Goal: Communication & Community: Ask a question

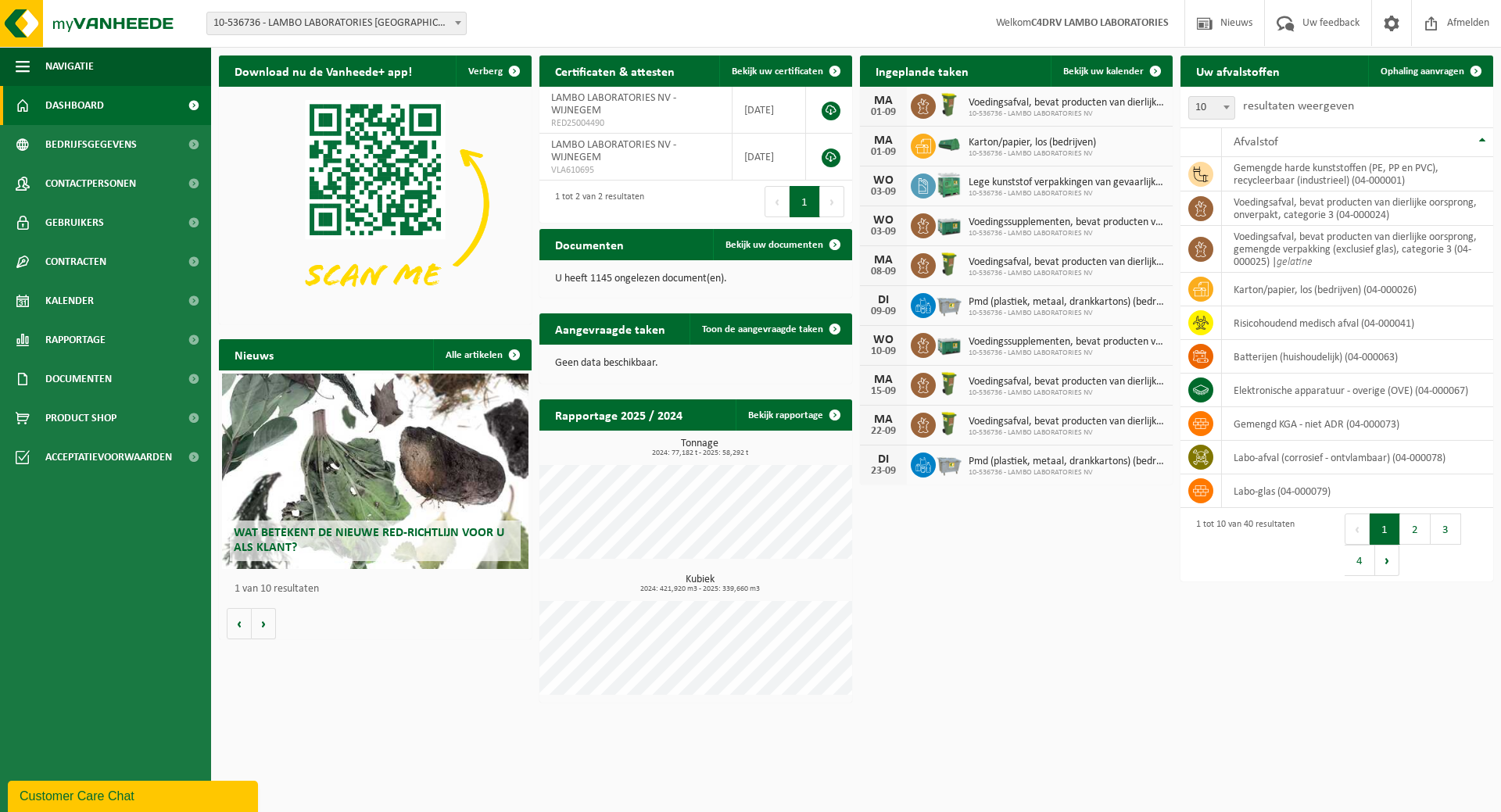
click at [125, 785] on button "Customer Care Chat" at bounding box center [133, 796] width 250 height 31
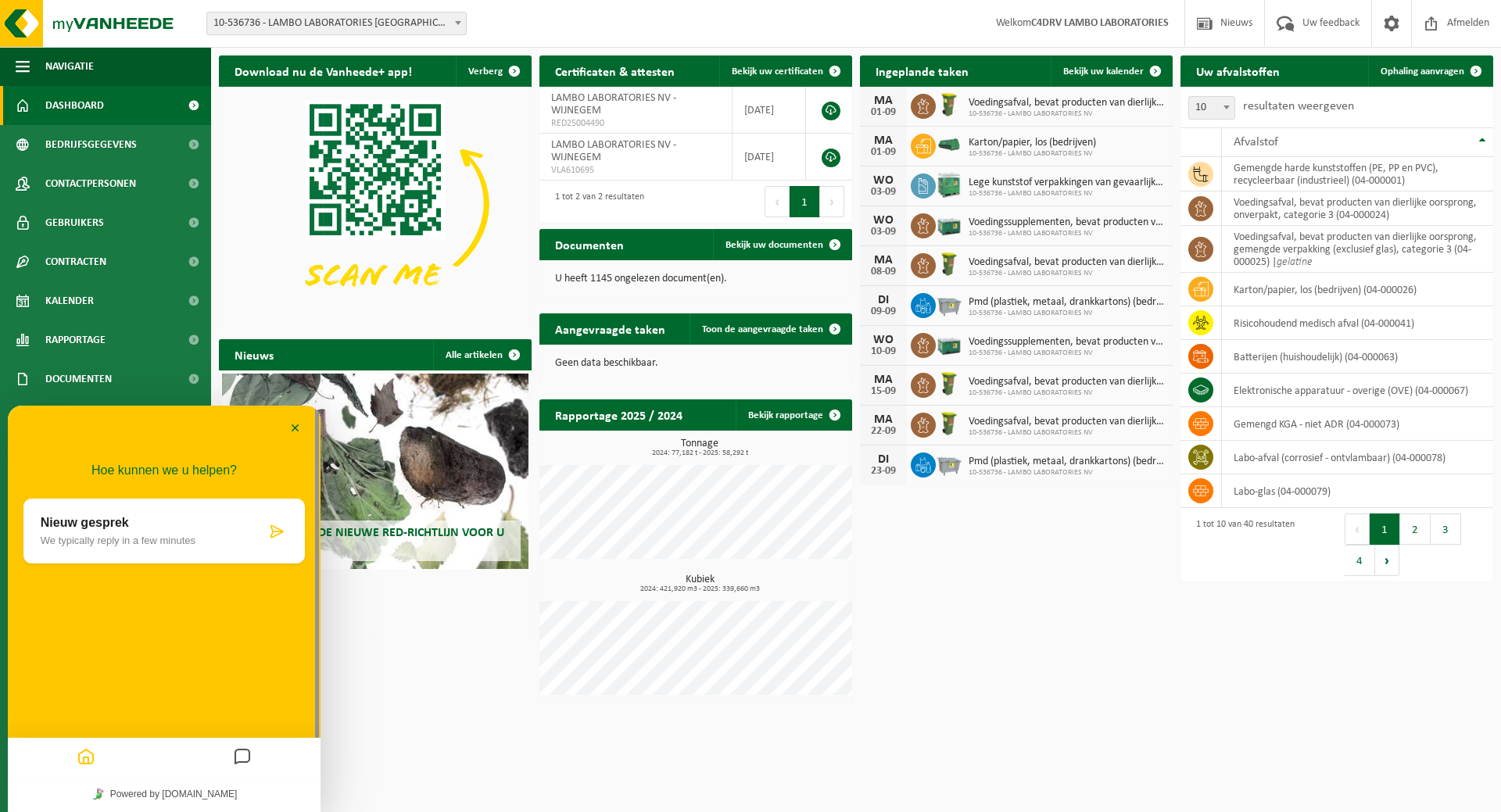
click at [103, 525] on p "Nieuw gesprek" at bounding box center [154, 522] width 226 height 14
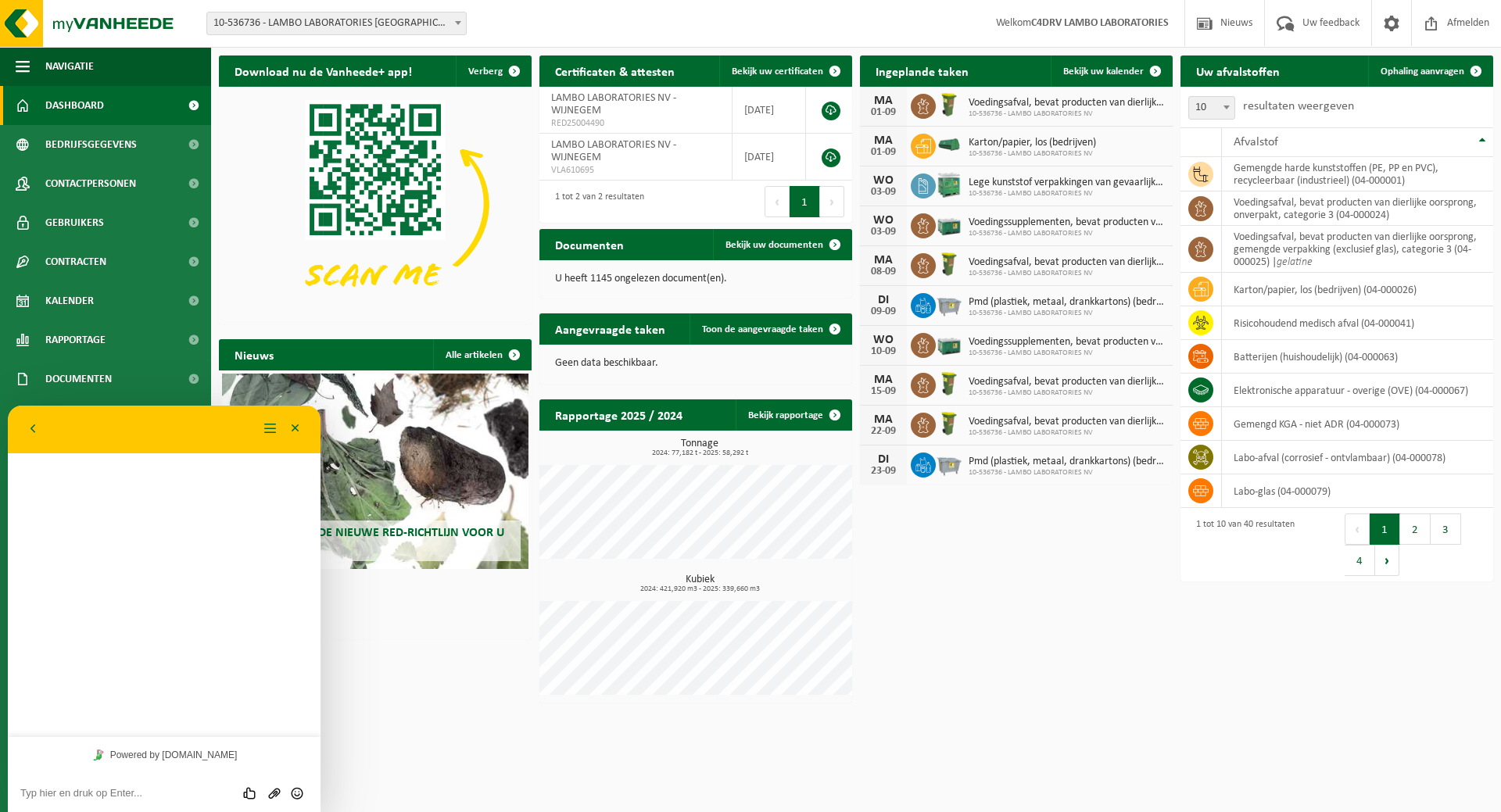
click at [108, 789] on textarea at bounding box center [164, 792] width 288 height 12
type textarea "Beste, ik heb vorige week met een collega gebeld naar aanleiding van de een oph…"
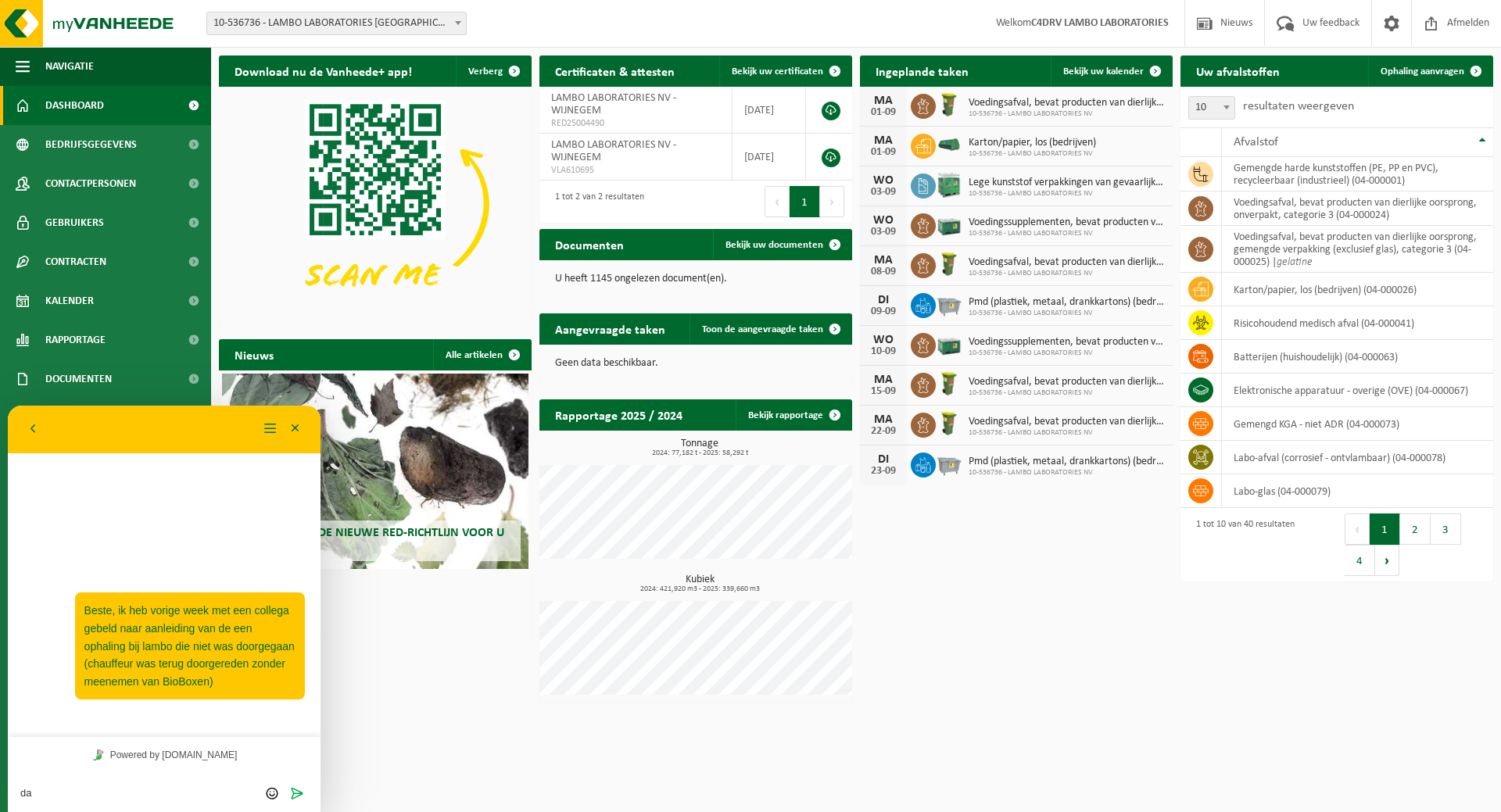
type textarea "d"
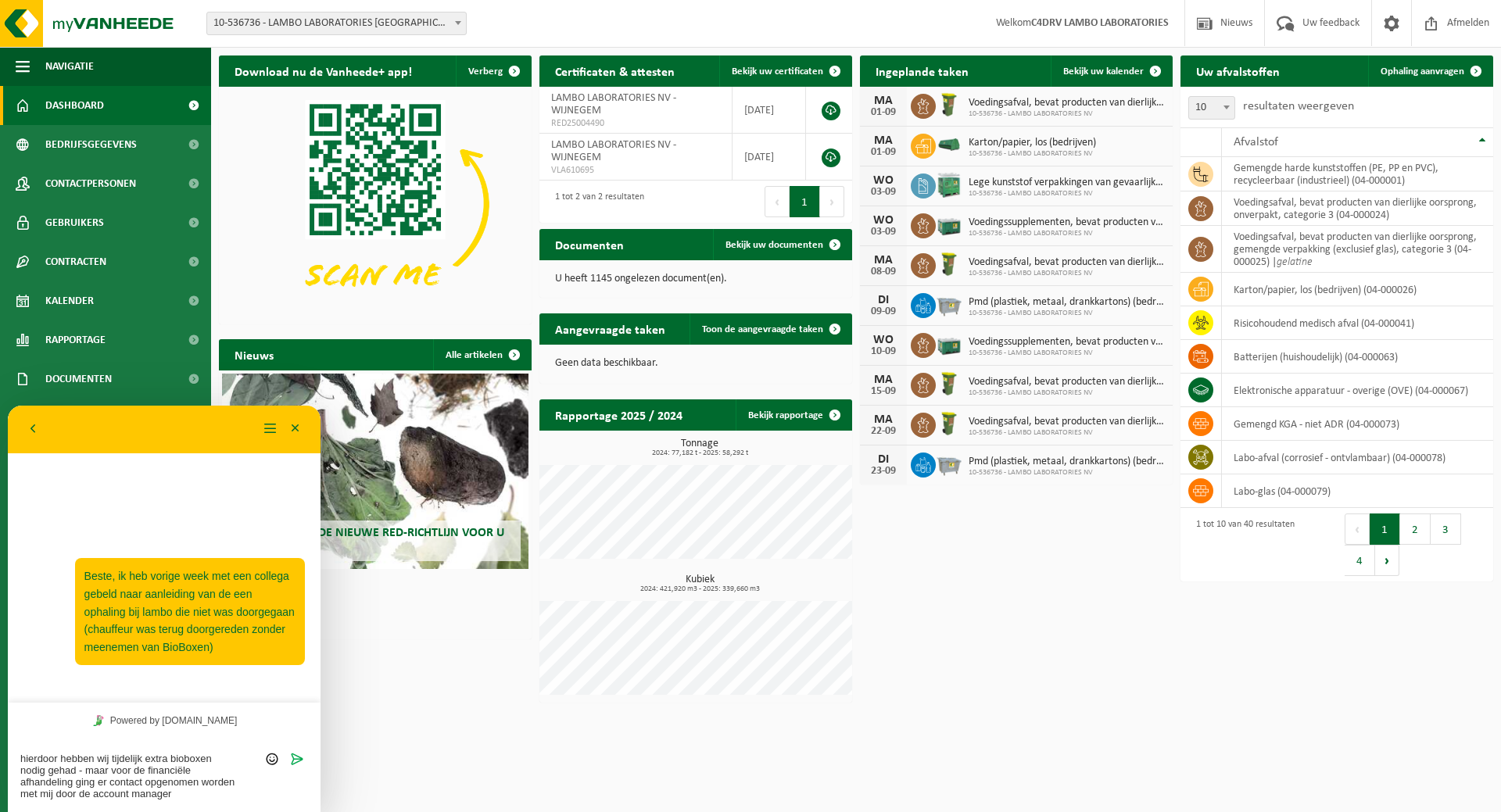
type textarea "hierdoor hebben wij tijdelijk extra bioboxen nodig gehad - maar voor de financi…"
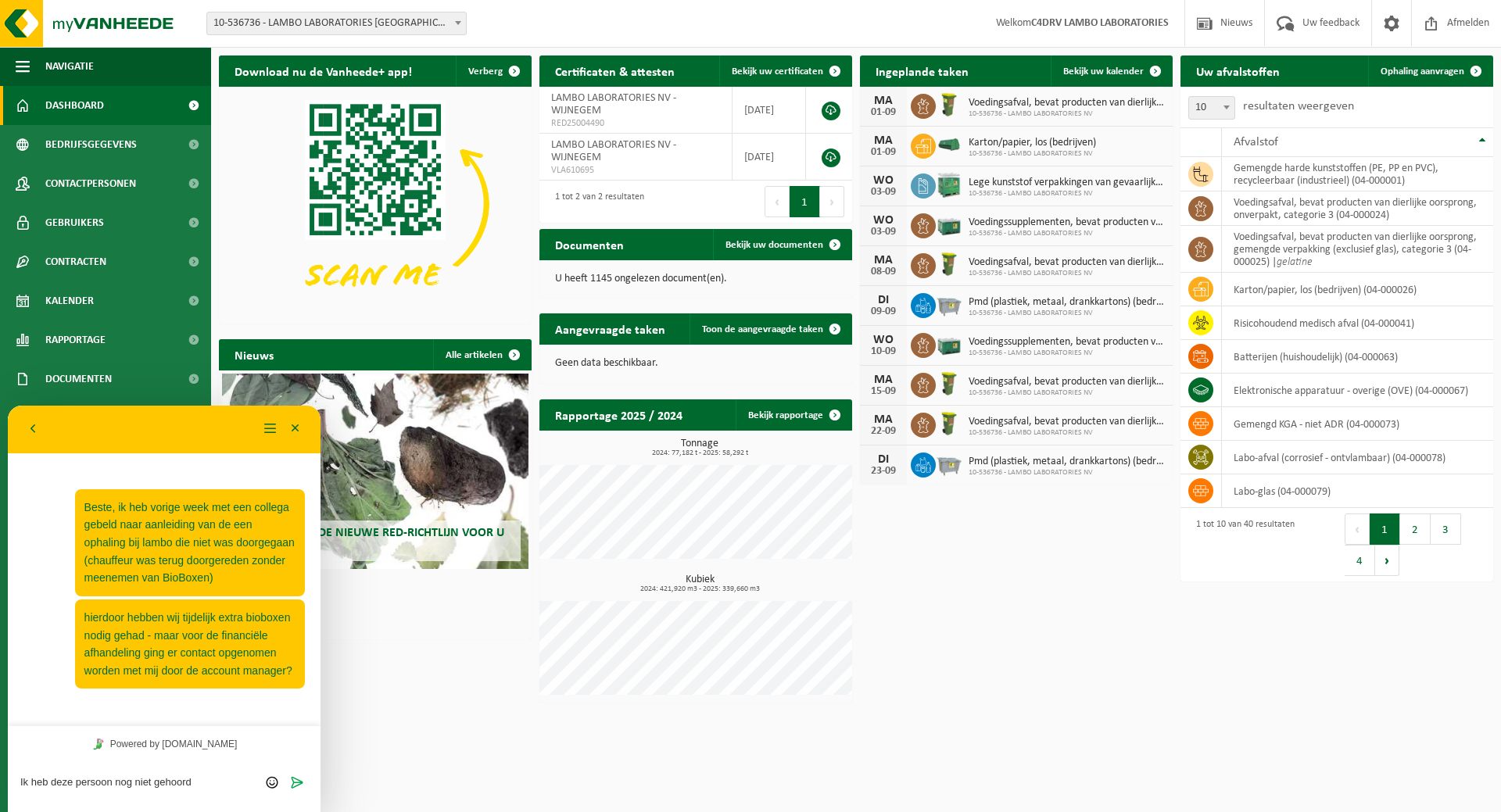
type textarea "Ik heb deze persoon nog niet gehoord?"
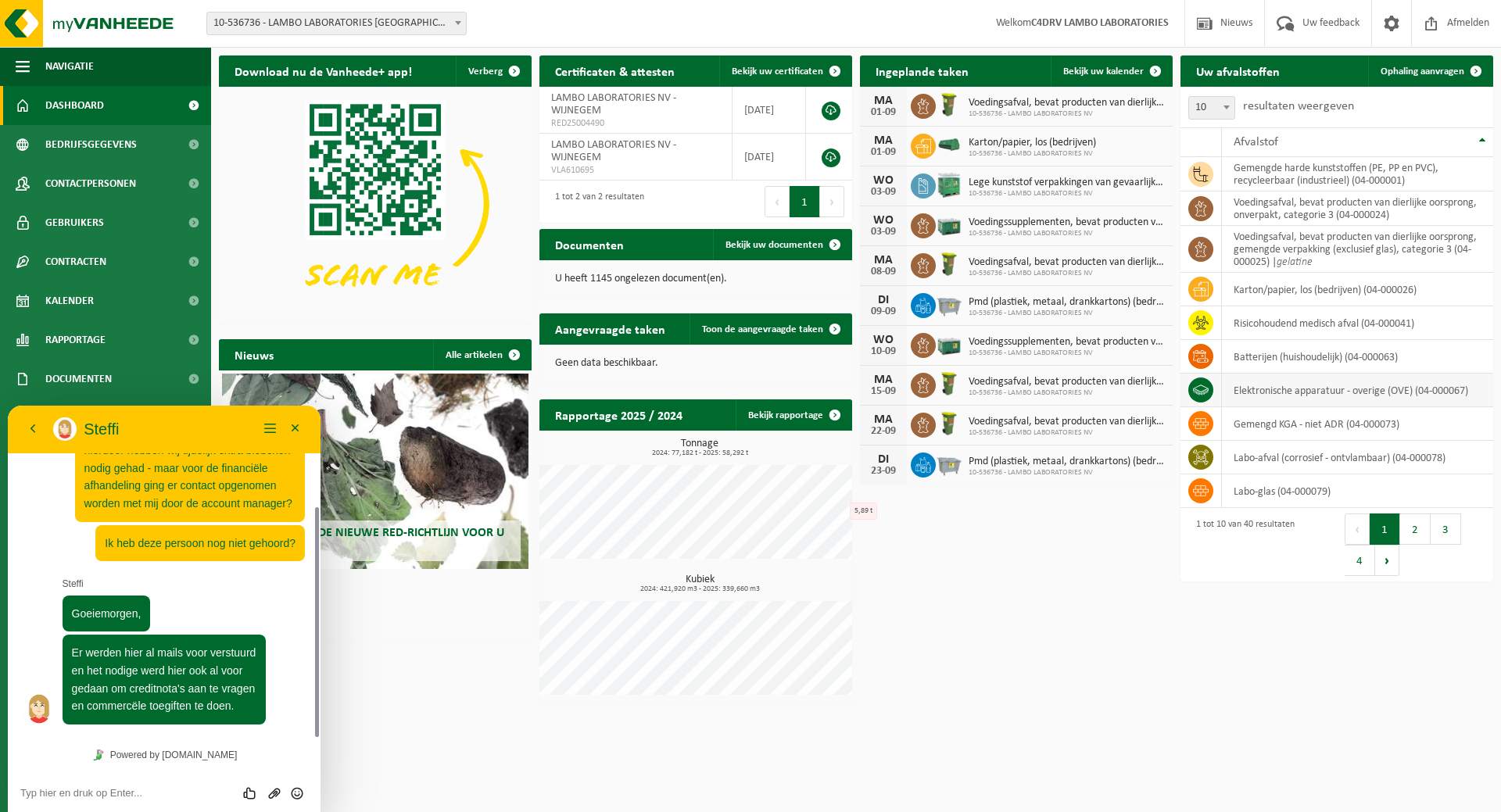
scroll to position [190, 0]
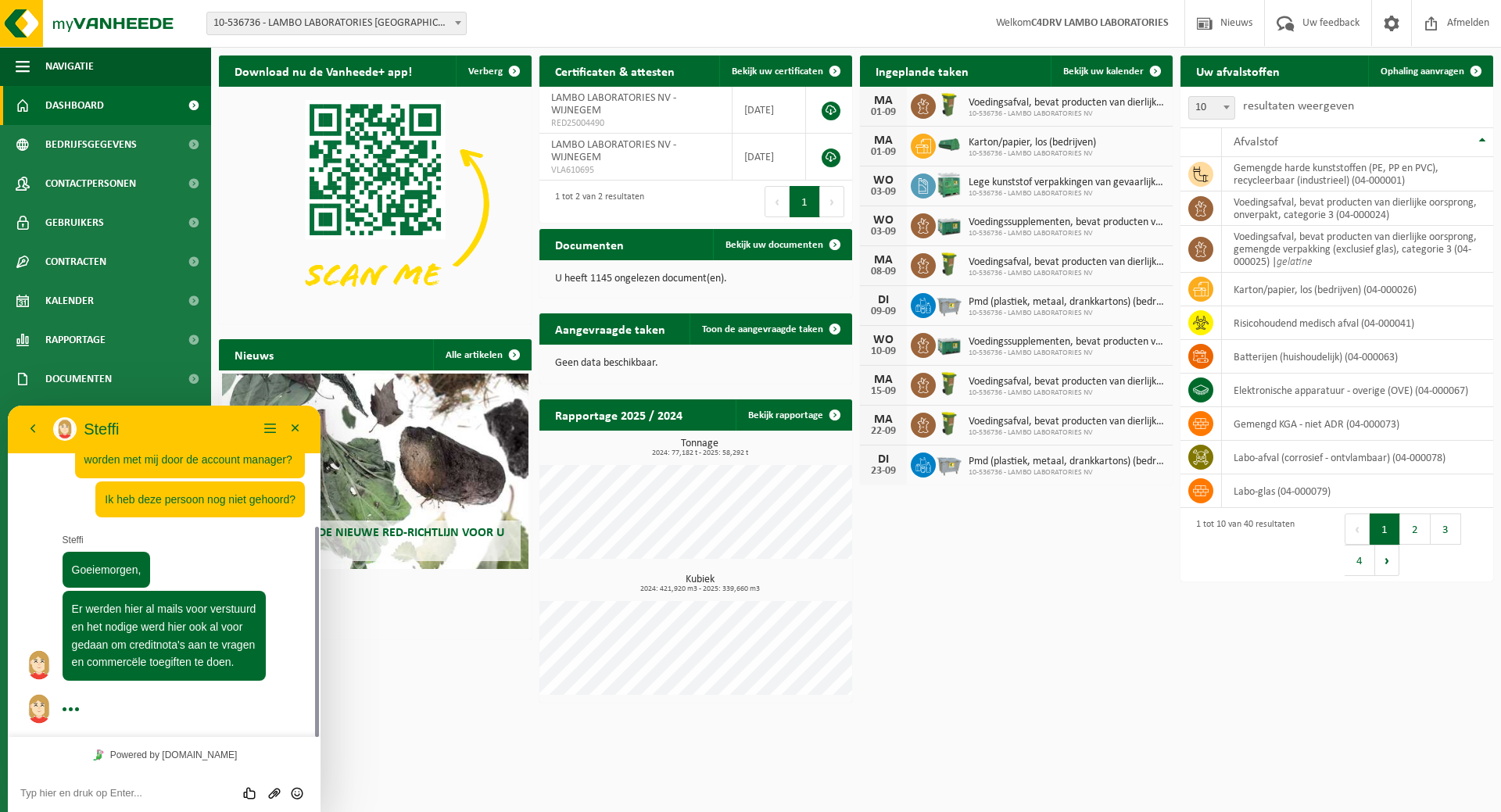
click at [79, 793] on textarea at bounding box center [164, 792] width 288 height 12
click at [80, 797] on textarea at bounding box center [164, 792] width 288 height 12
type textarea "ow okej - naar welke e-mailadres dan?"
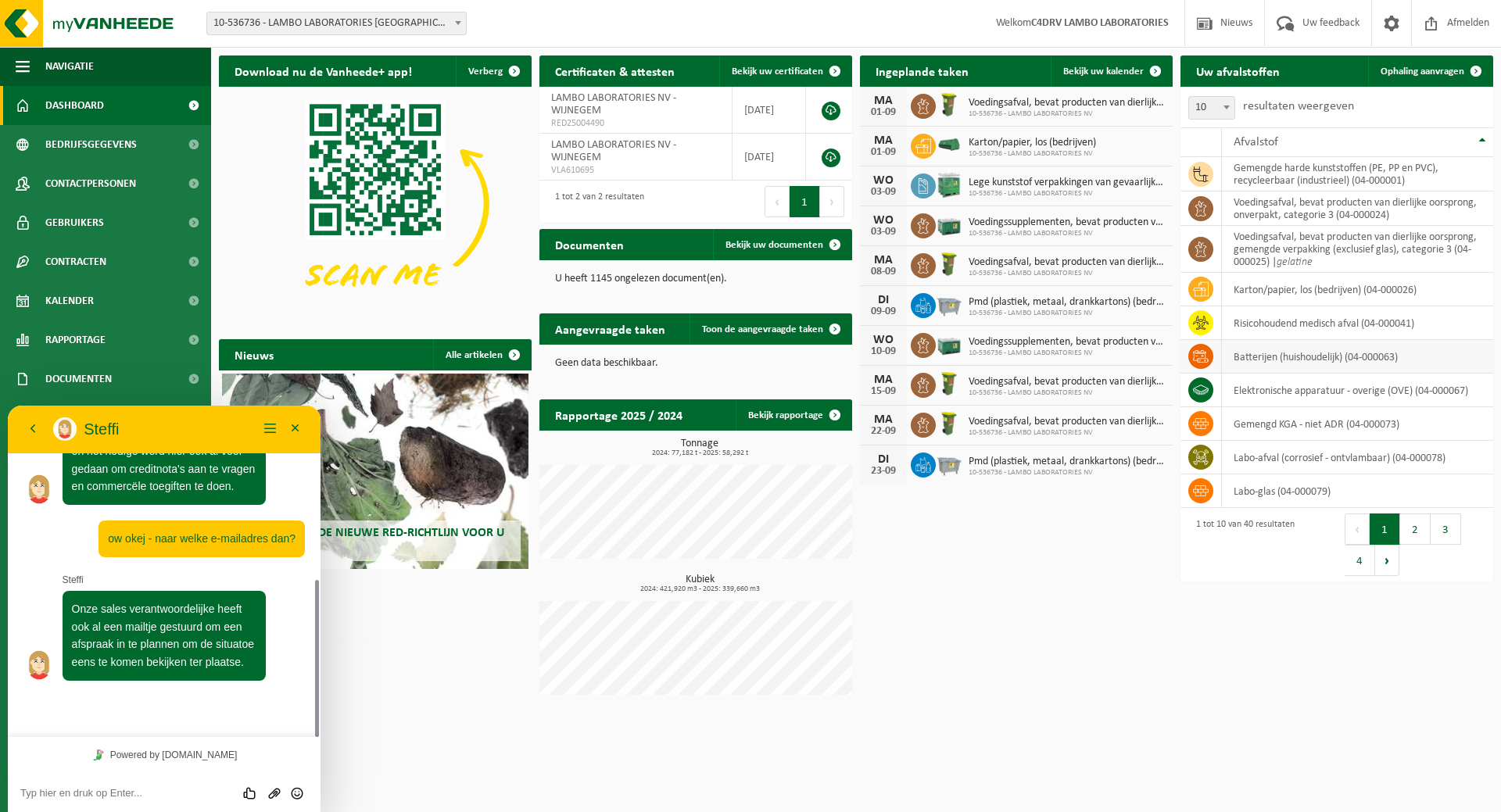
scroll to position [322, 0]
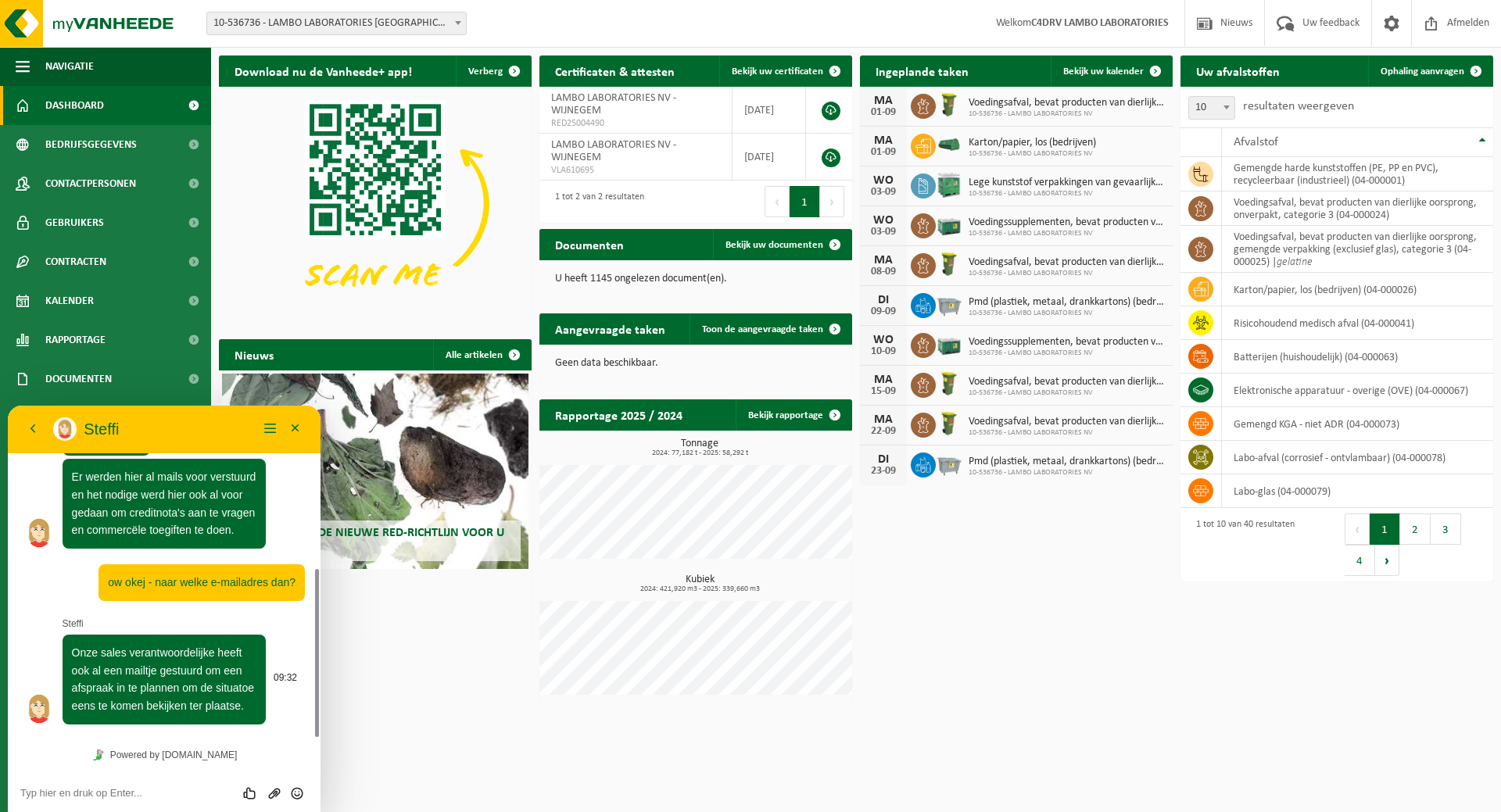
click at [239, 707] on span "Onze sales verantwoordelijke heeft ook al een mailtje gestuurd om een afspraak …" at bounding box center [163, 679] width 183 height 65
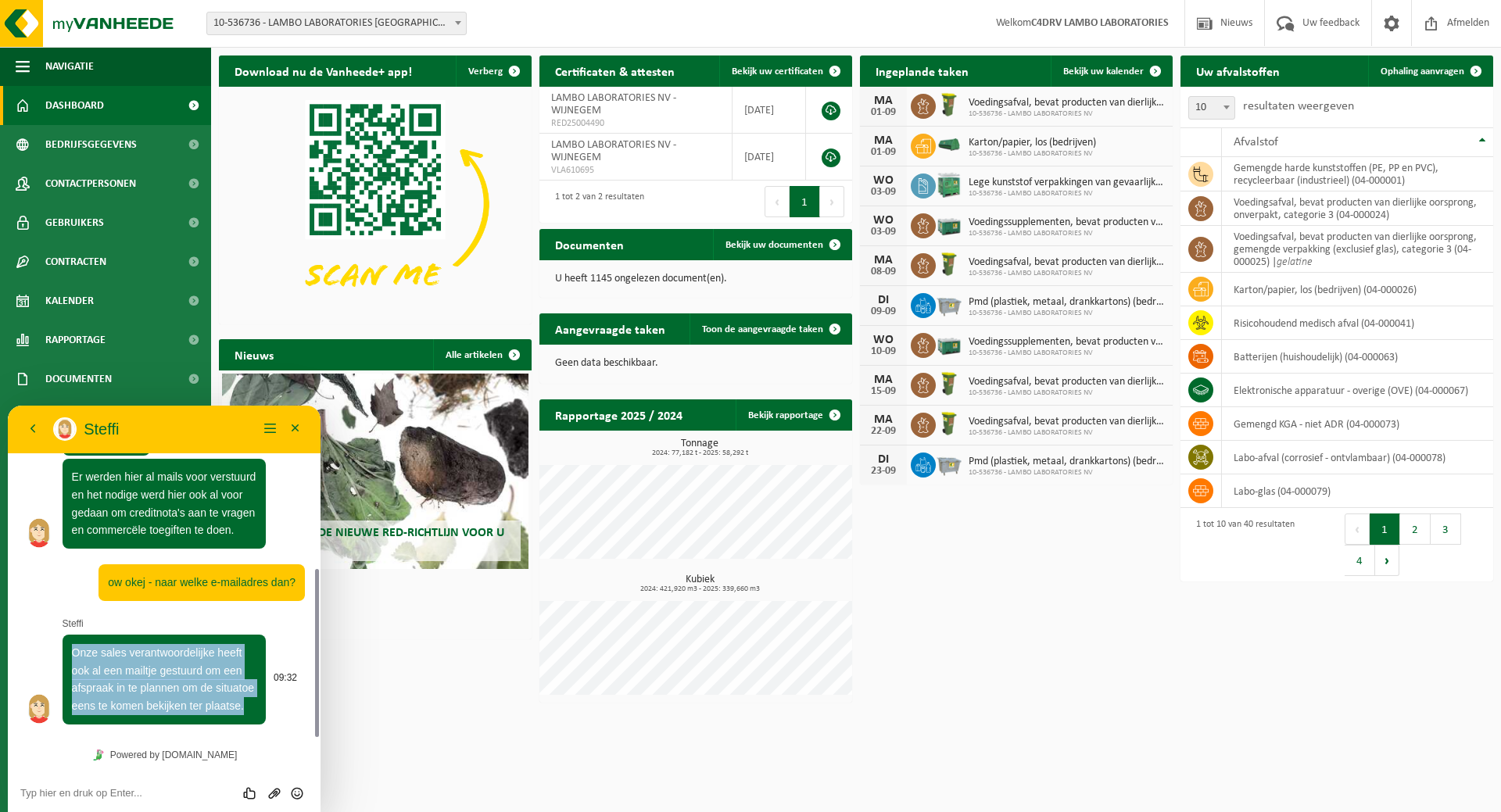
drag, startPoint x: 251, startPoint y: 709, endPoint x: 74, endPoint y: 658, distance: 184.2
click at [74, 658] on p "Onze sales verantwoordelijke heeft ook al een mailtje gestuurd om een afspraak …" at bounding box center [164, 679] width 185 height 71
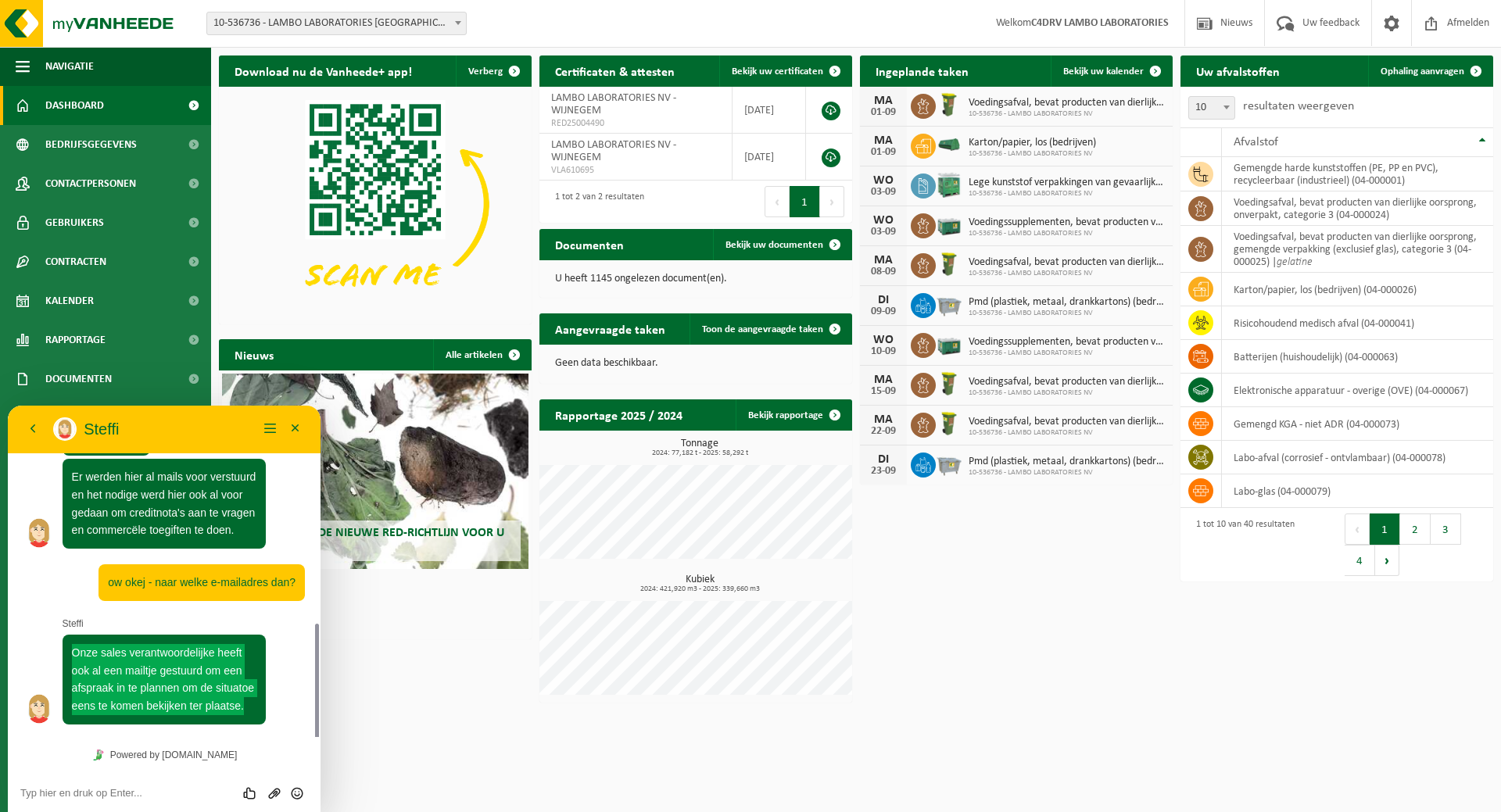
scroll to position [366, 0]
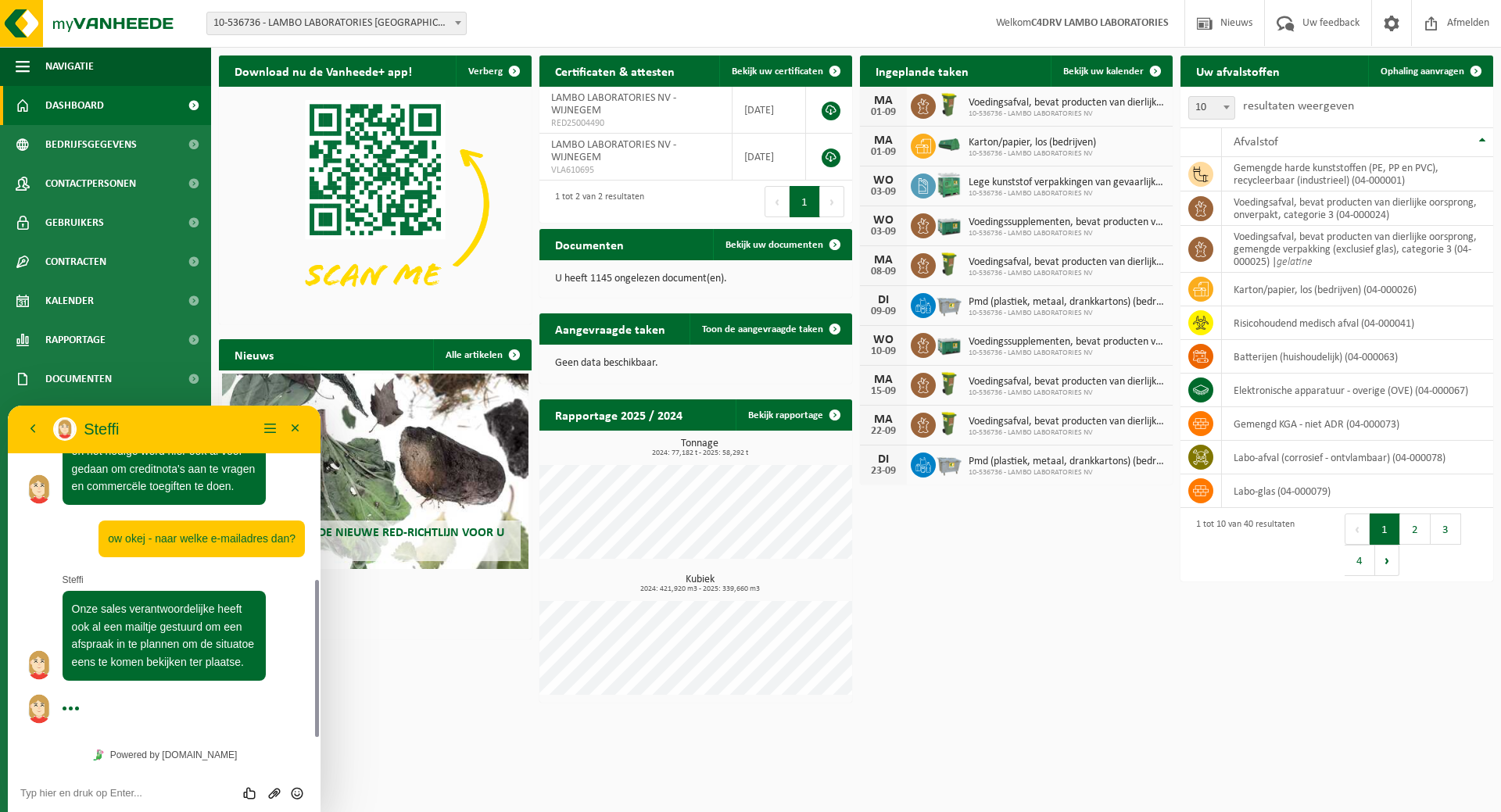
click at [286, 712] on div "09:30 Beste, ik heb vorige week met een collega gebeld naar aanleiding van de e…" at bounding box center [164, 412] width 281 height 650
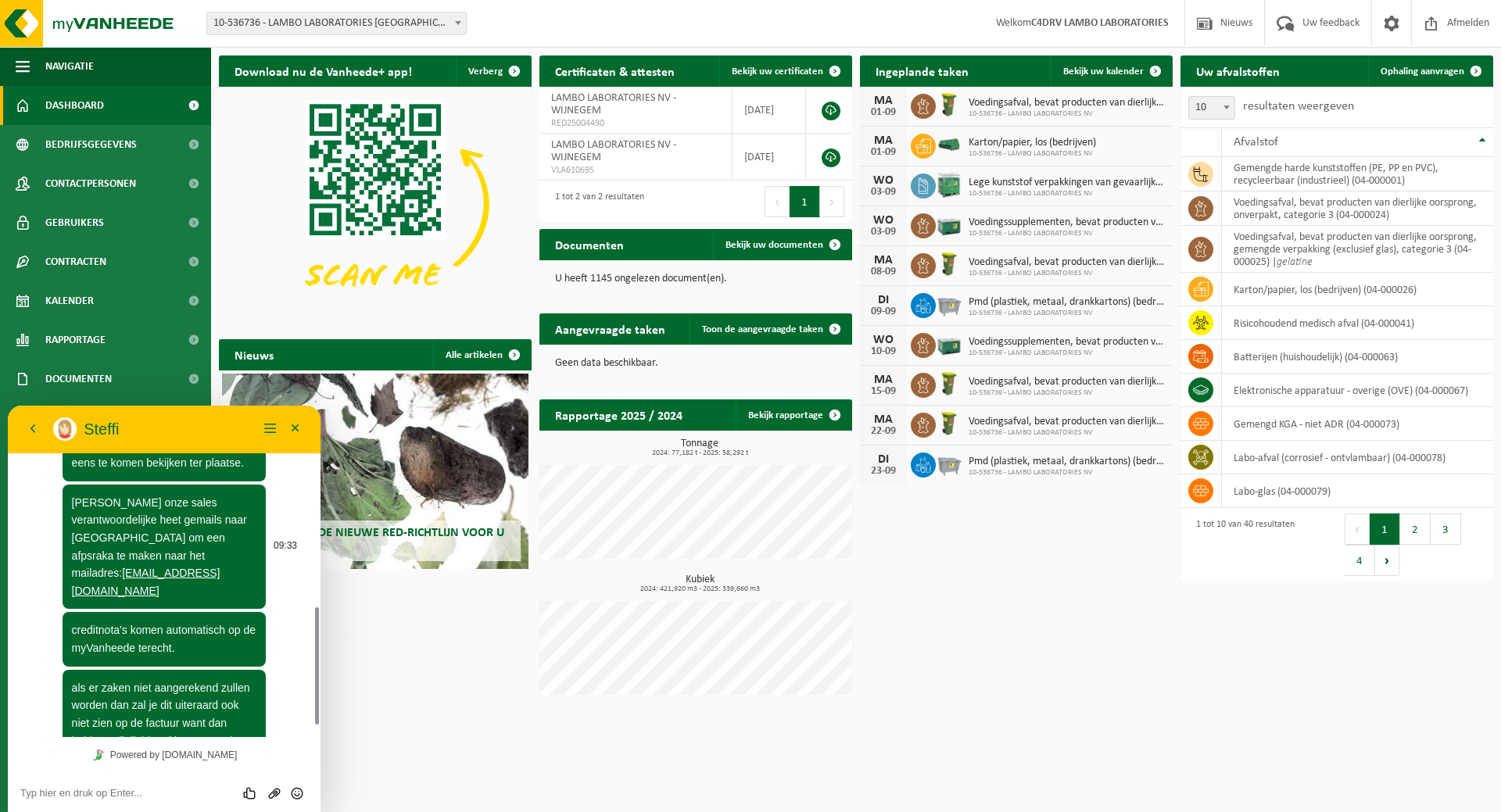
scroll to position [600, 0]
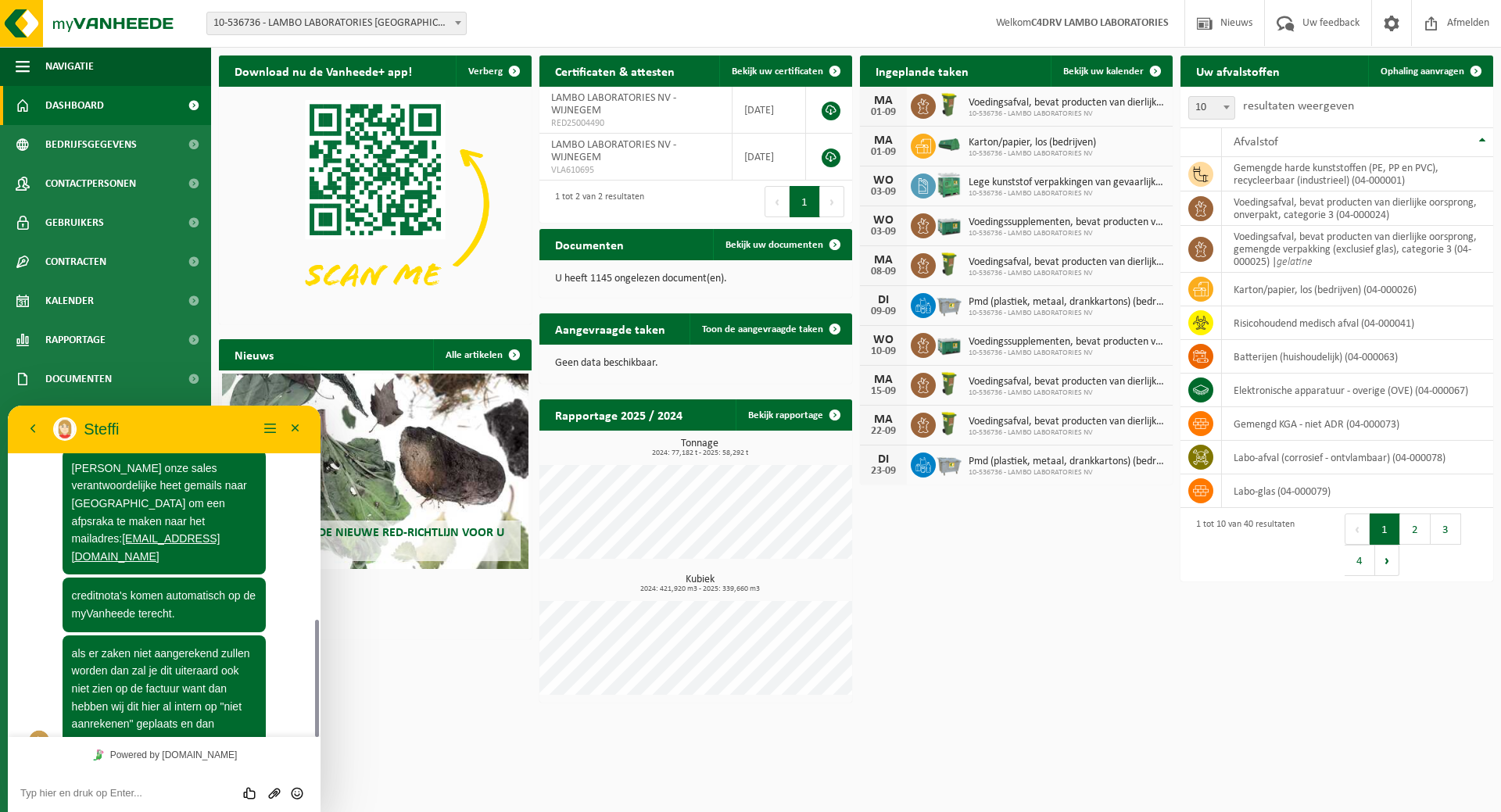
click at [108, 794] on textarea at bounding box center [164, 792] width 288 height 12
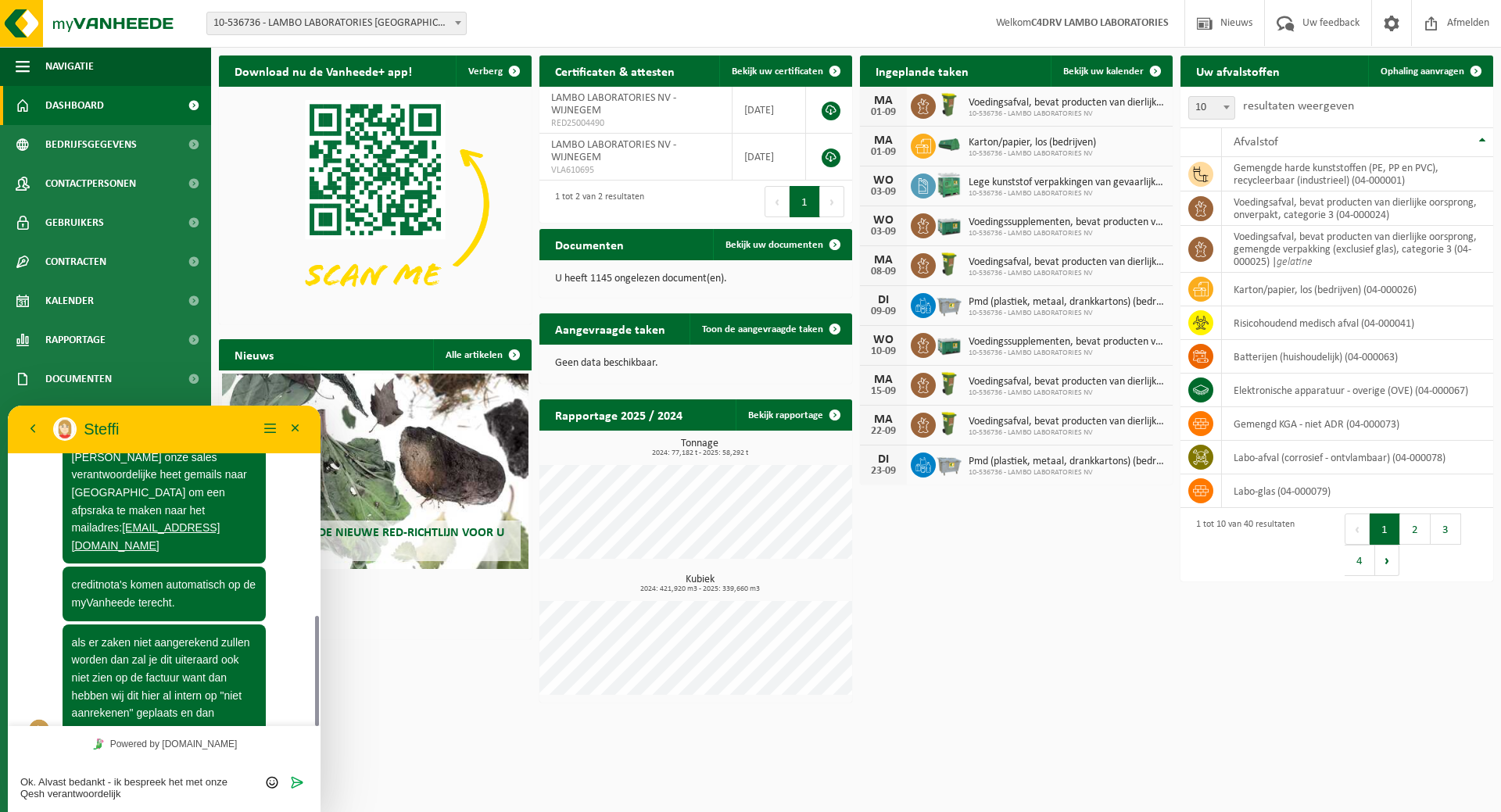
type textarea "Ok. Alvast bedankt - ik bespreek het met onze Qesh verantwoordelijke"
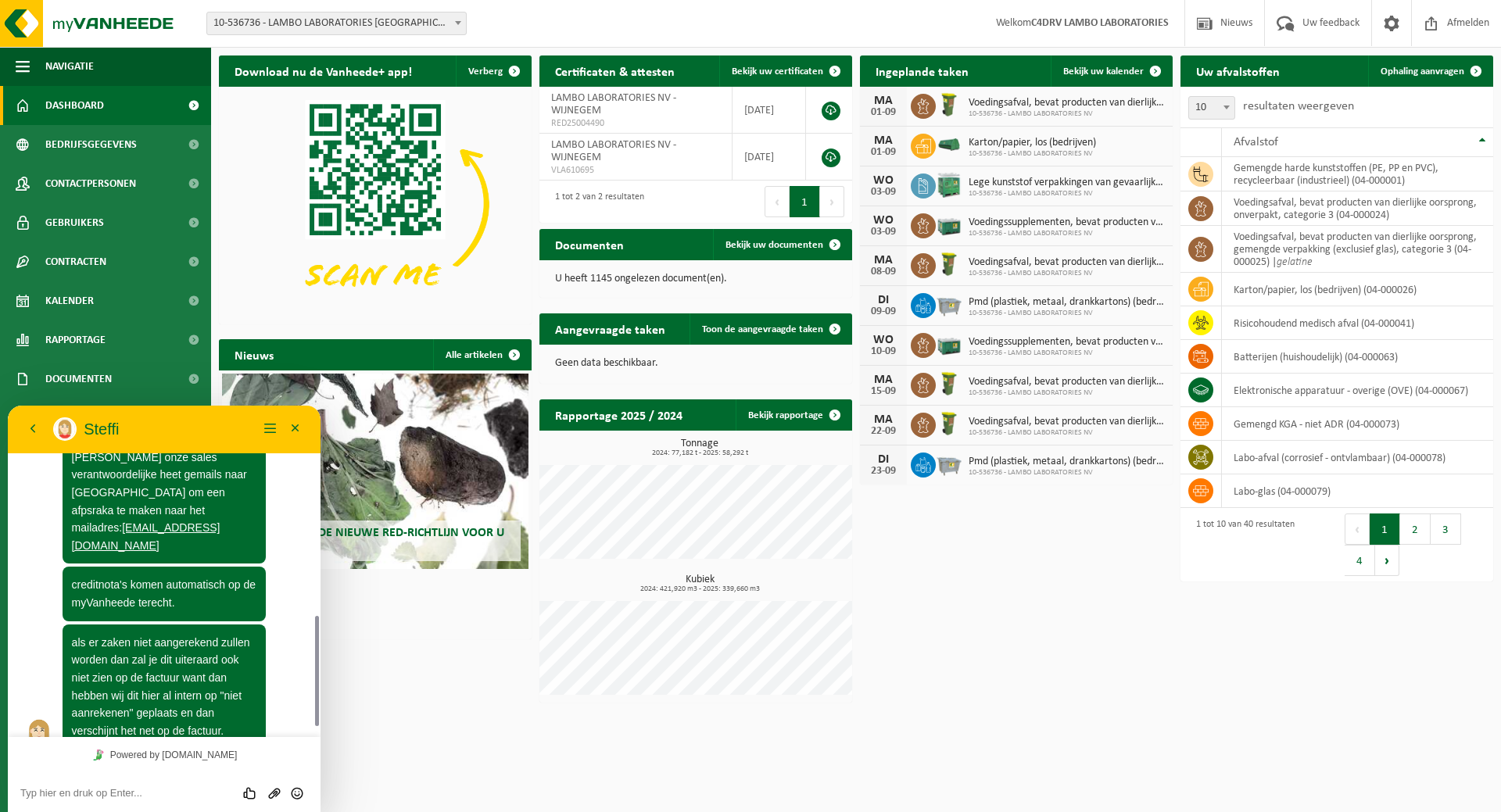
scroll to position [670, 0]
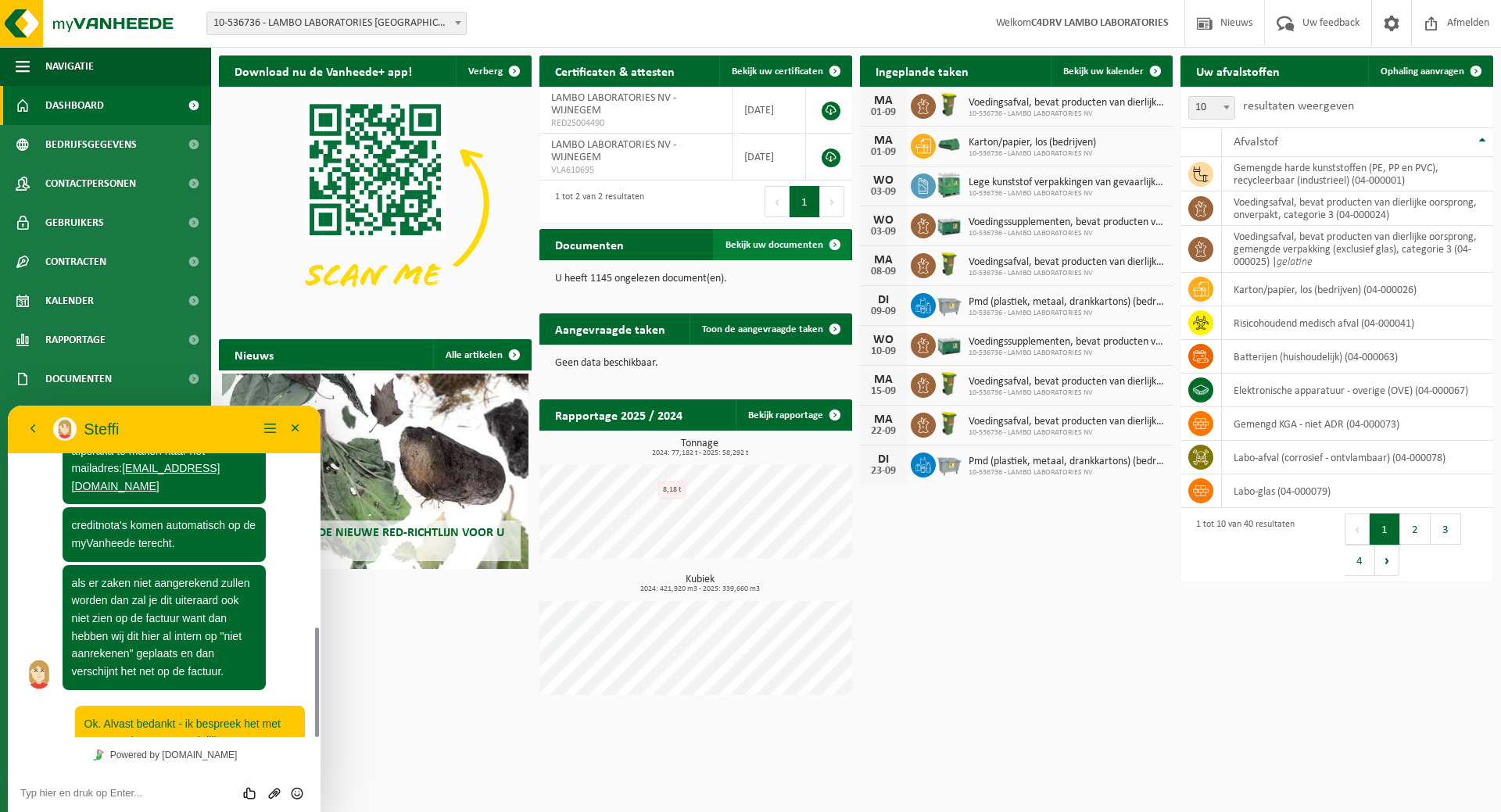
drag, startPoint x: 797, startPoint y: 247, endPoint x: 789, endPoint y: 256, distance: 12.0
click at [798, 247] on span "Bekijk uw documenten" at bounding box center [775, 245] width 98 height 10
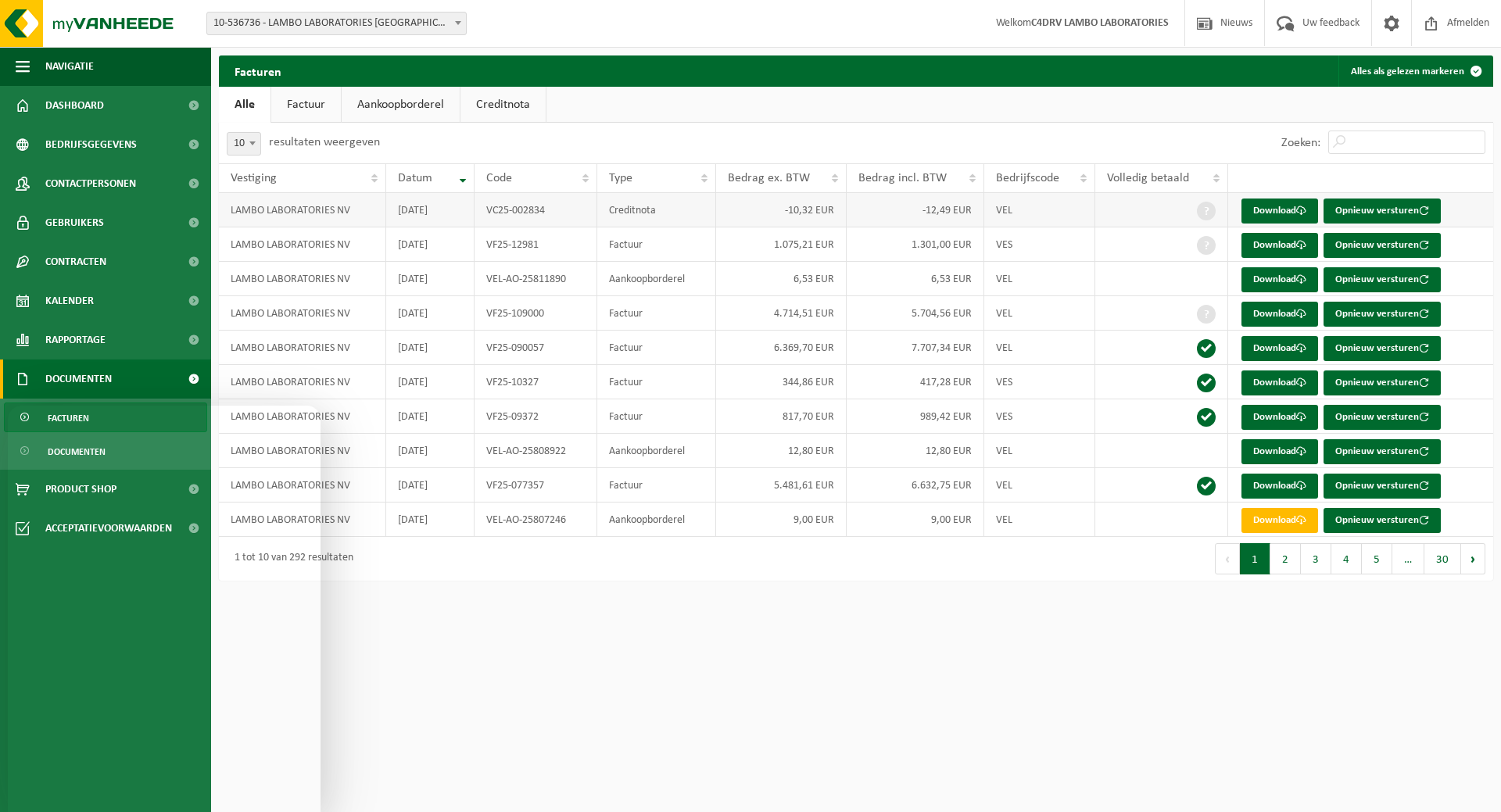
scroll to position [670, 0]
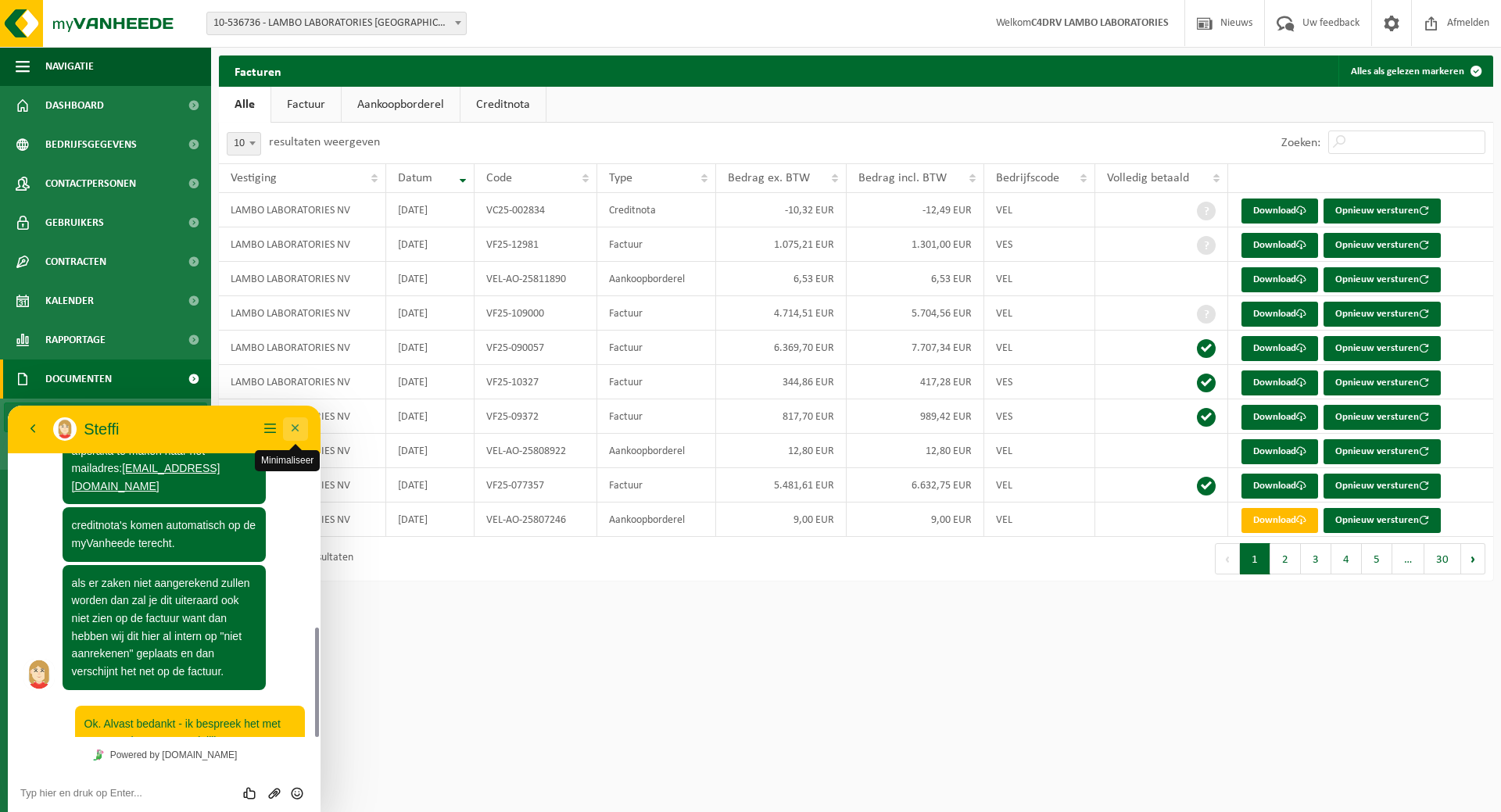
click at [291, 432] on button "Minimaliseer" at bounding box center [295, 429] width 25 height 24
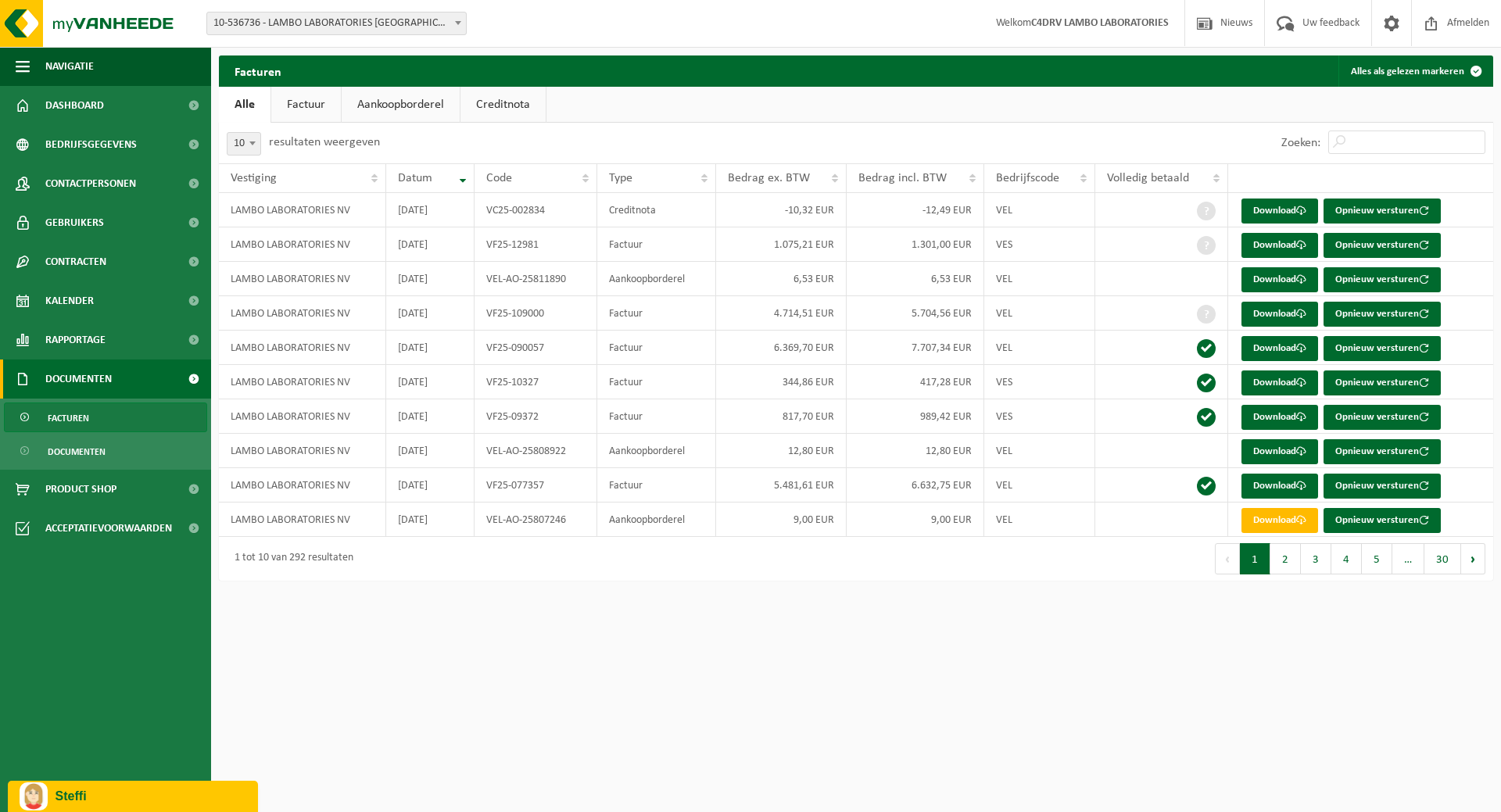
click at [153, 794] on p "Steffi" at bounding box center [150, 796] width 190 height 14
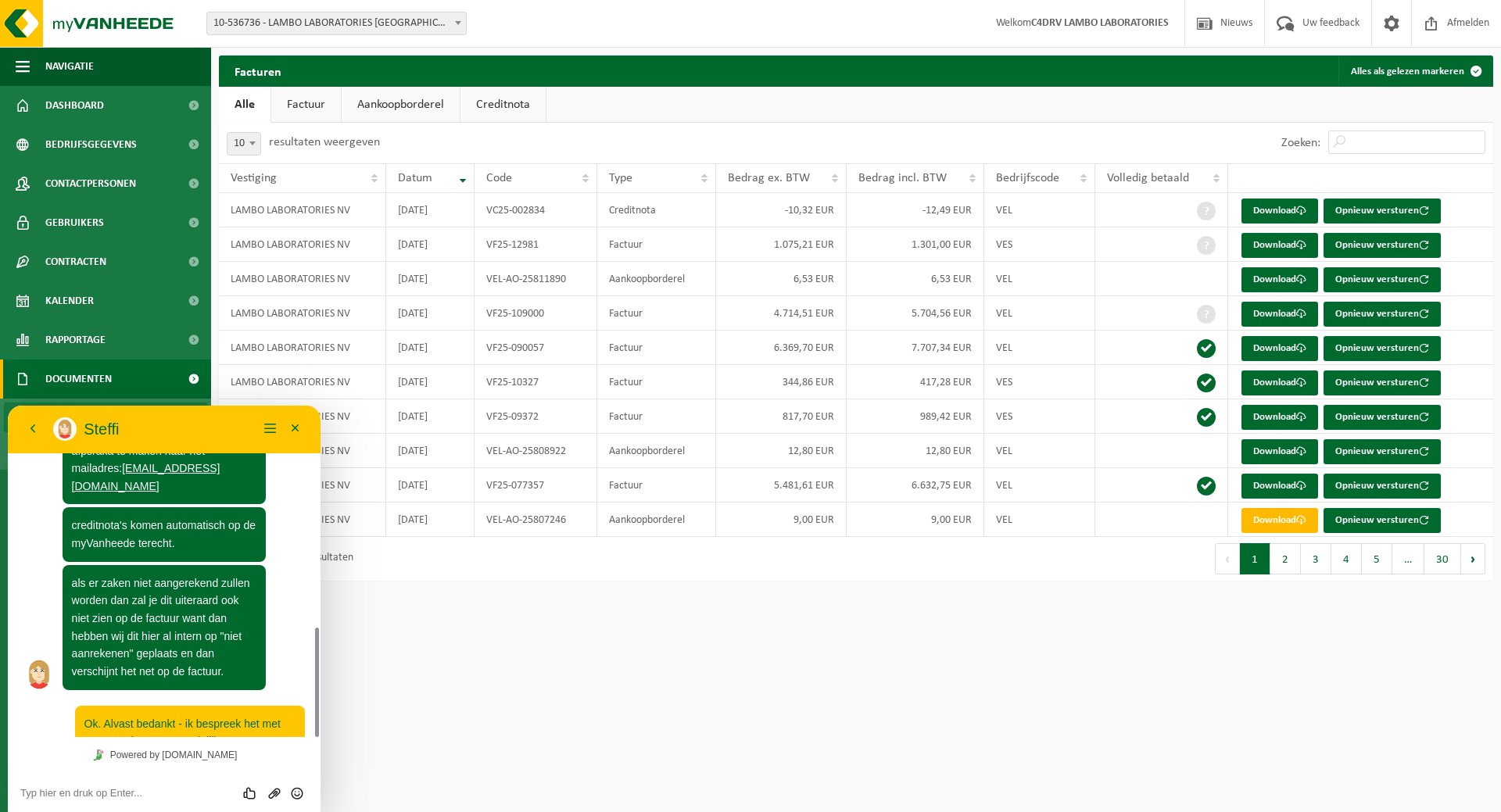
click at [114, 787] on div "Beoordeel deze chat Upload bestand Emoji invoeren" at bounding box center [164, 792] width 288 height 14
click at [104, 796] on textarea at bounding box center [164, 792] width 288 height 12
type textarea "f"
type textarea "e"
drag, startPoint x: 294, startPoint y: 430, endPoint x: 513, endPoint y: 800, distance: 430.0
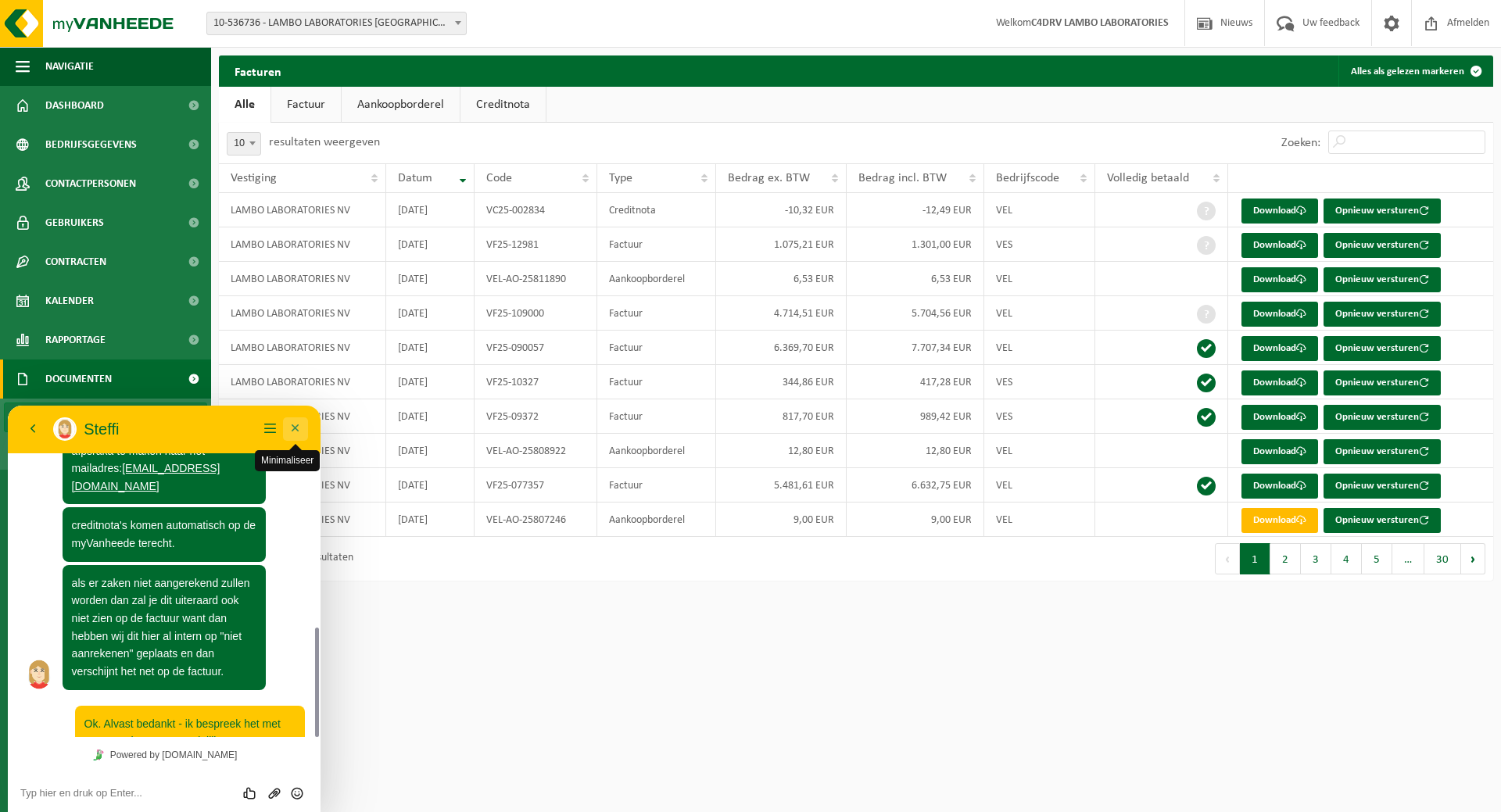
click at [294, 430] on button "Minimaliseer" at bounding box center [295, 429] width 25 height 24
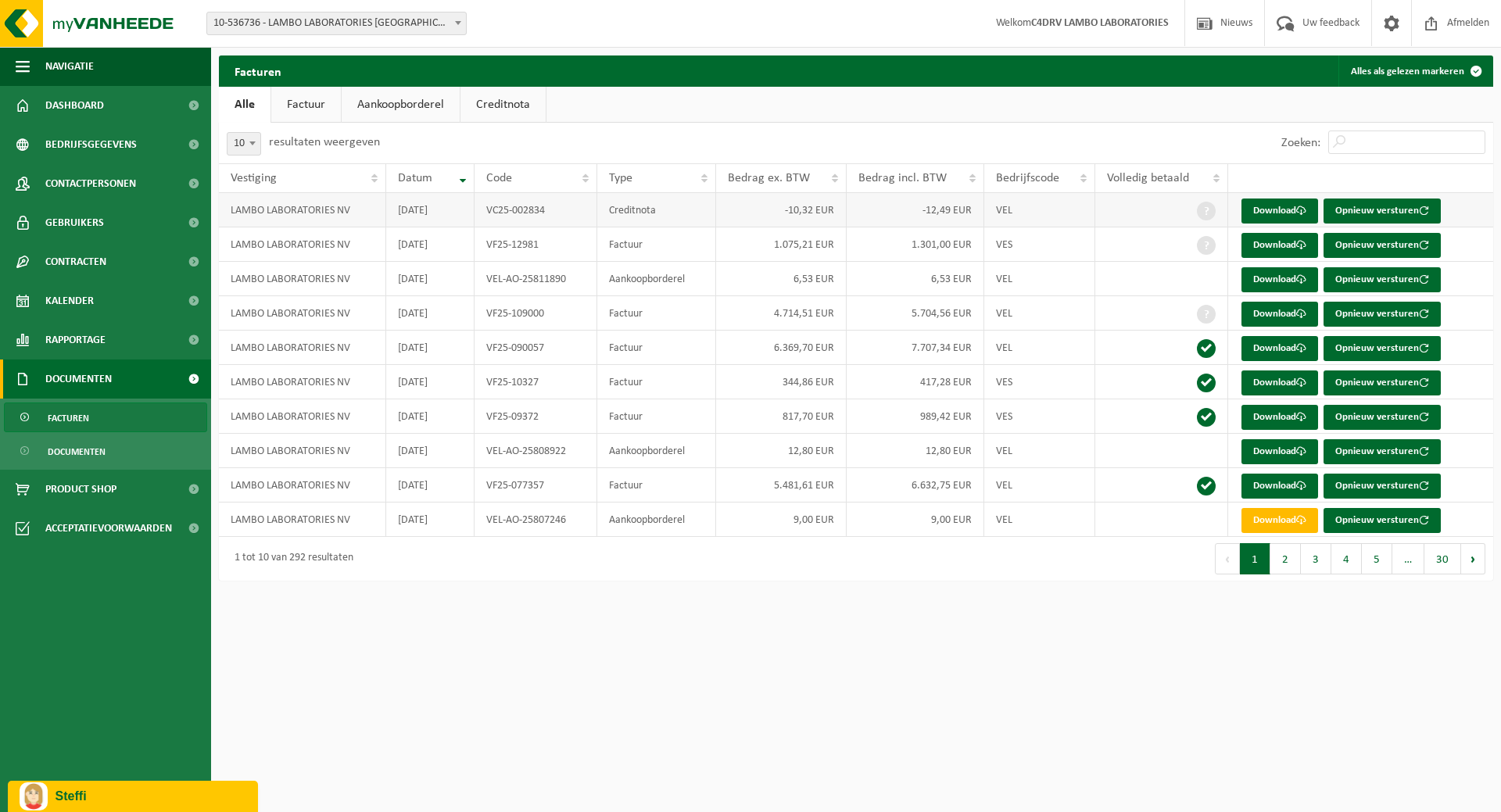
click at [637, 210] on td "Creditnota" at bounding box center [656, 210] width 118 height 34
click at [287, 217] on td "LAMBO LABORATORIES NV" at bounding box center [302, 210] width 168 height 34
click at [287, 209] on td "LAMBO LABORATORIES NV" at bounding box center [302, 210] width 168 height 34
click at [1295, 215] on link "Download" at bounding box center [1280, 211] width 77 height 25
